Goal: Information Seeking & Learning: Find specific fact

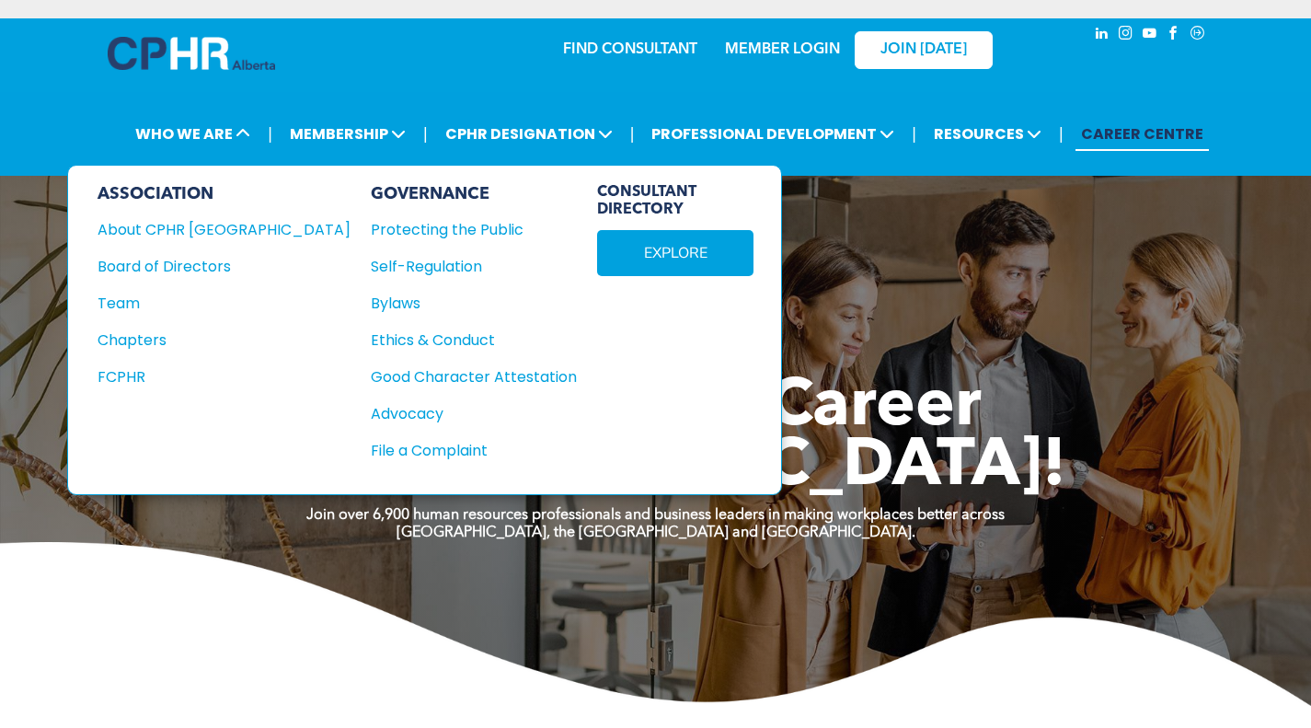
click at [157, 260] on div "Board of Directors" at bounding box center [212, 266] width 228 height 23
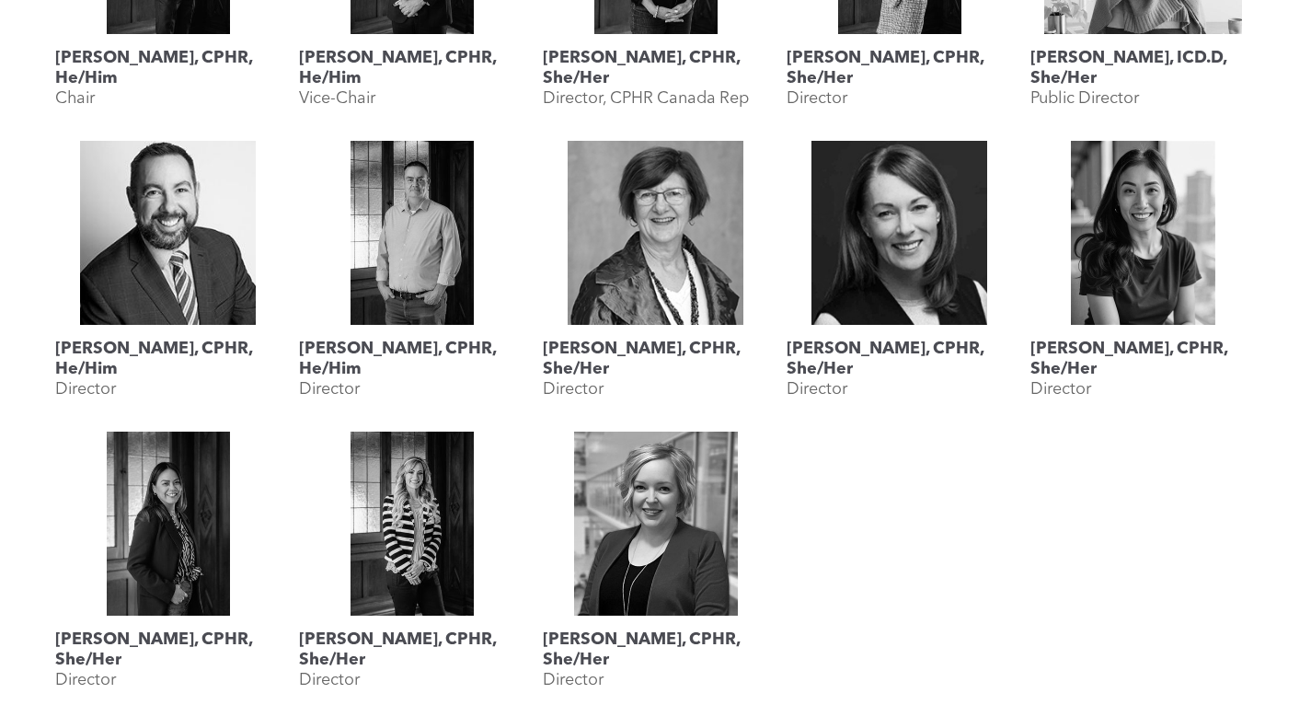
scroll to position [1012, 0]
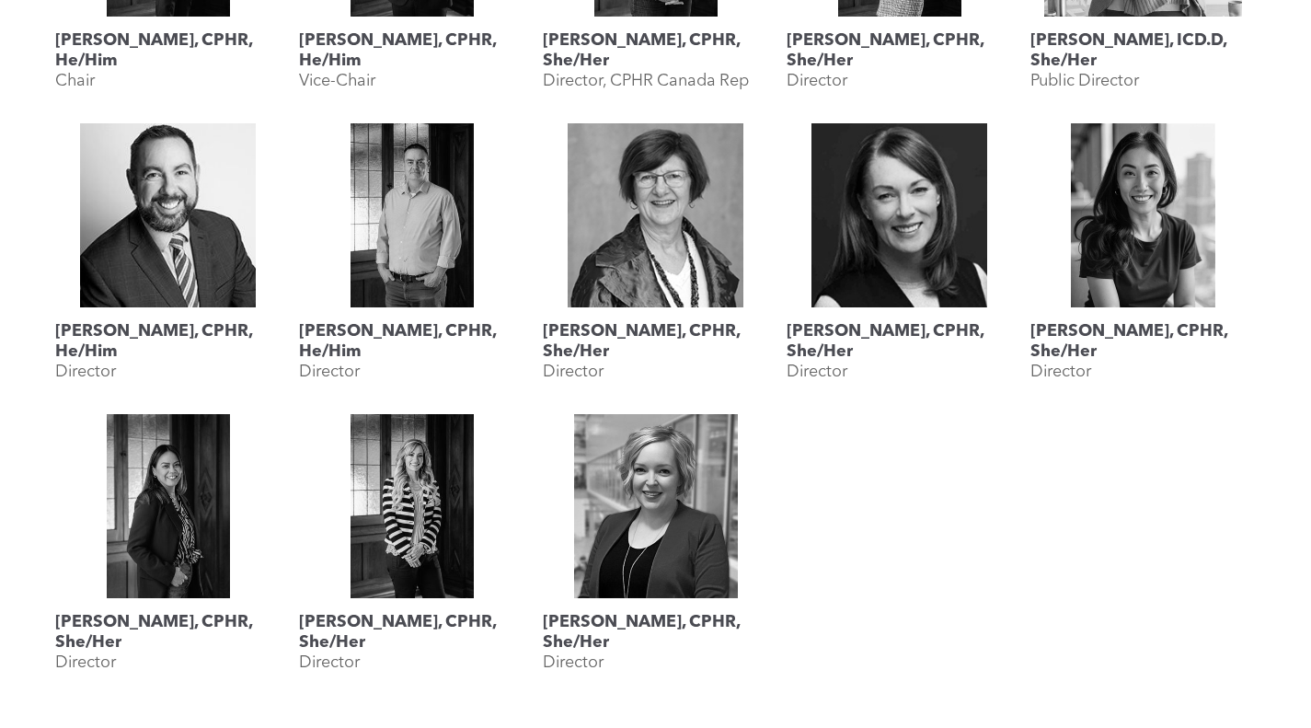
click at [165, 622] on h3 "[PERSON_NAME], CPHR, She/Her" at bounding box center [167, 632] width 225 height 40
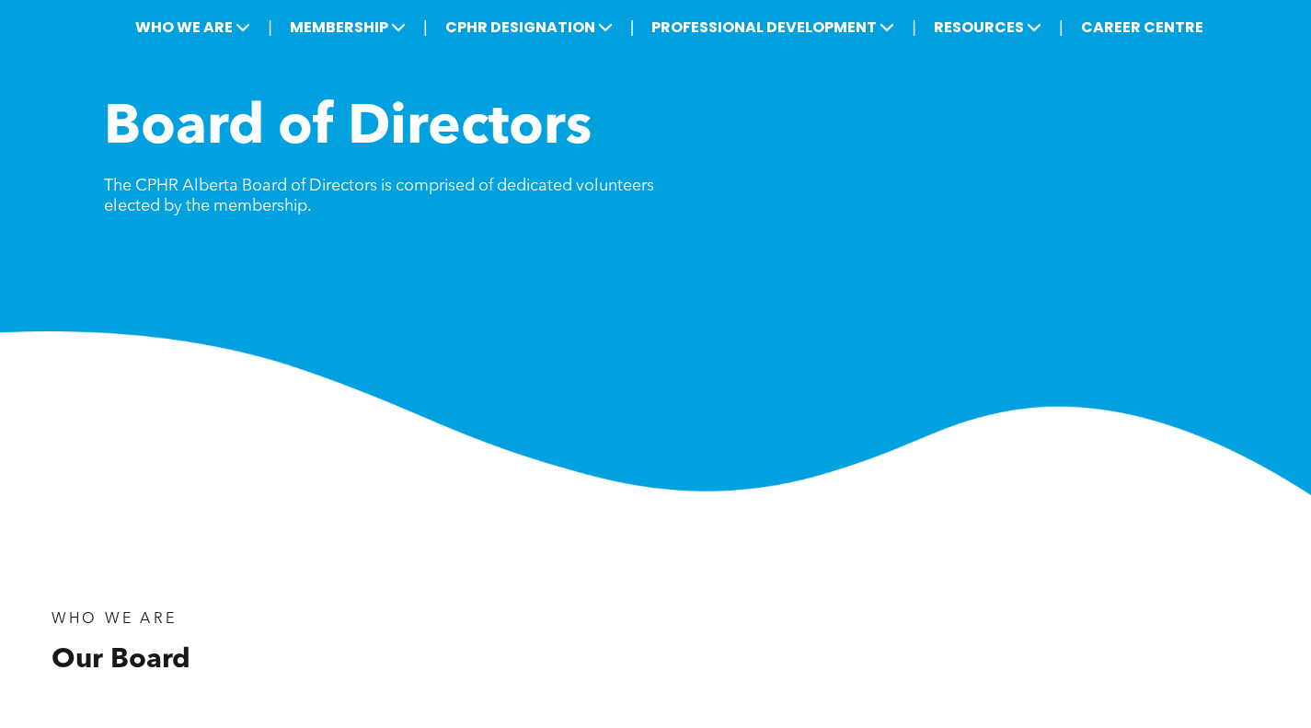
scroll to position [0, 0]
